Goal: Task Accomplishment & Management: Manage account settings

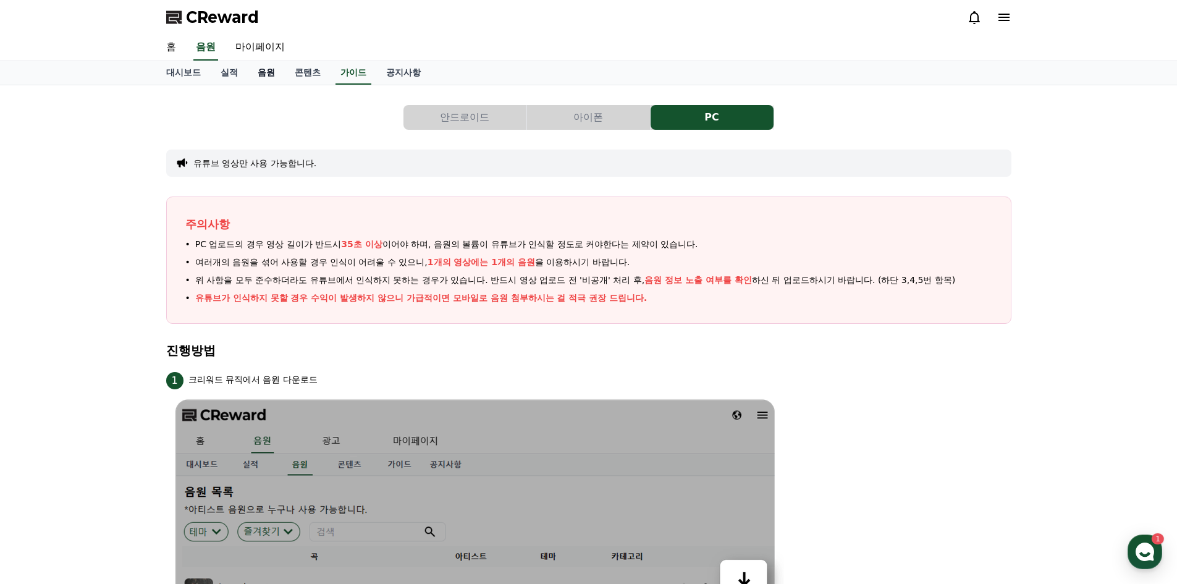
click at [278, 68] on link "음원" at bounding box center [266, 72] width 37 height 23
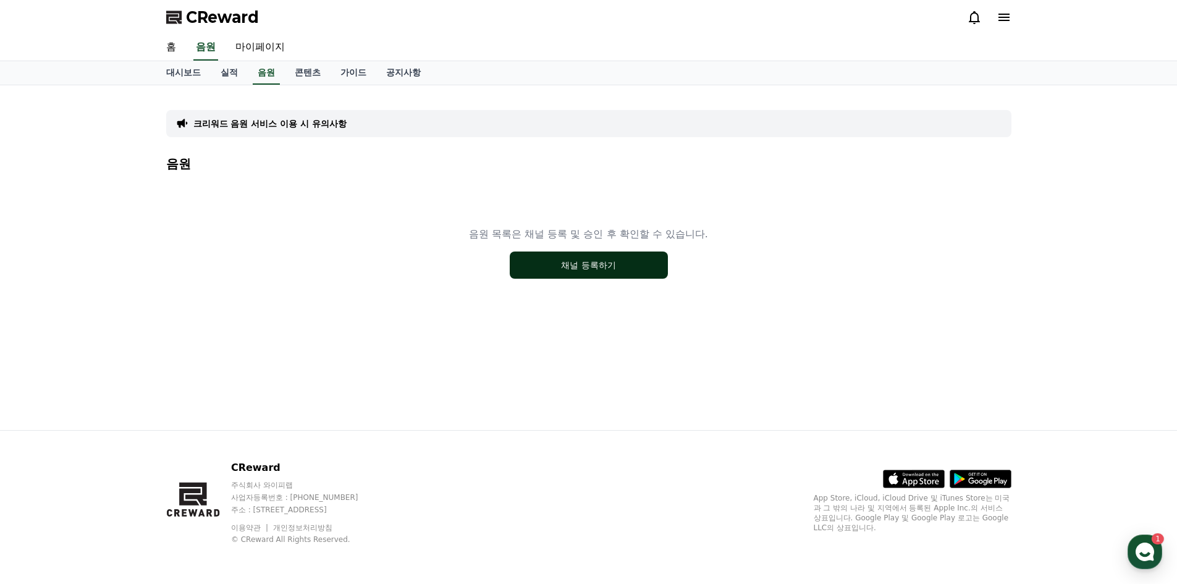
click at [615, 272] on button "채널 등록하기" at bounding box center [589, 265] width 158 height 27
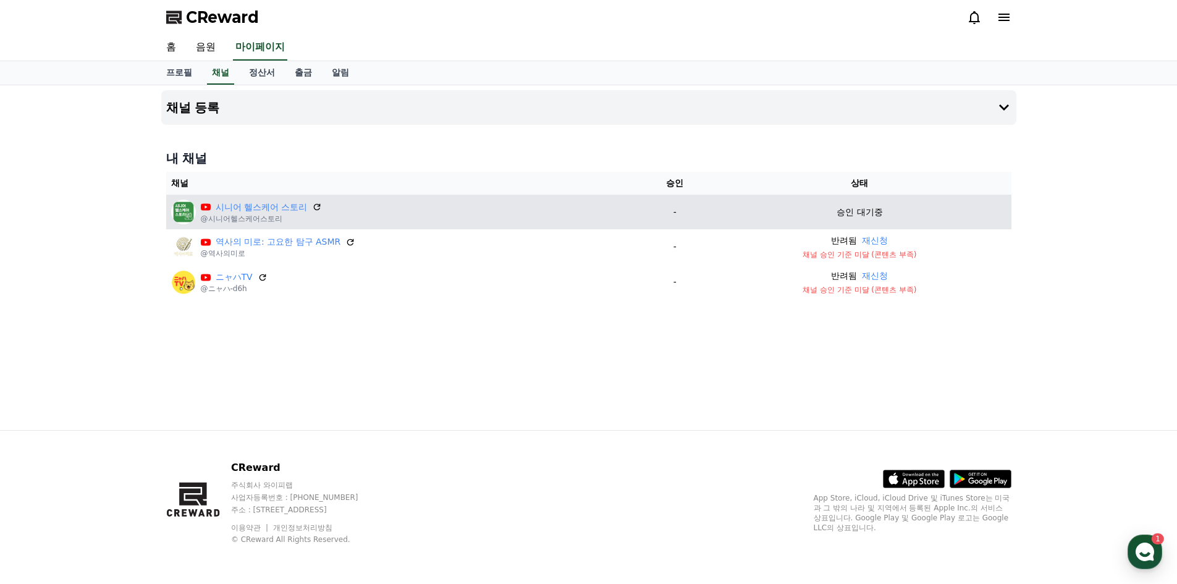
click at [846, 207] on p "승인 대기중" at bounding box center [860, 212] width 46 height 13
click at [317, 203] on icon at bounding box center [317, 206] width 11 height 11
click at [274, 211] on link "시니어 헬스케어 스토리" at bounding box center [262, 207] width 92 height 13
